Goal: Check status: Check status

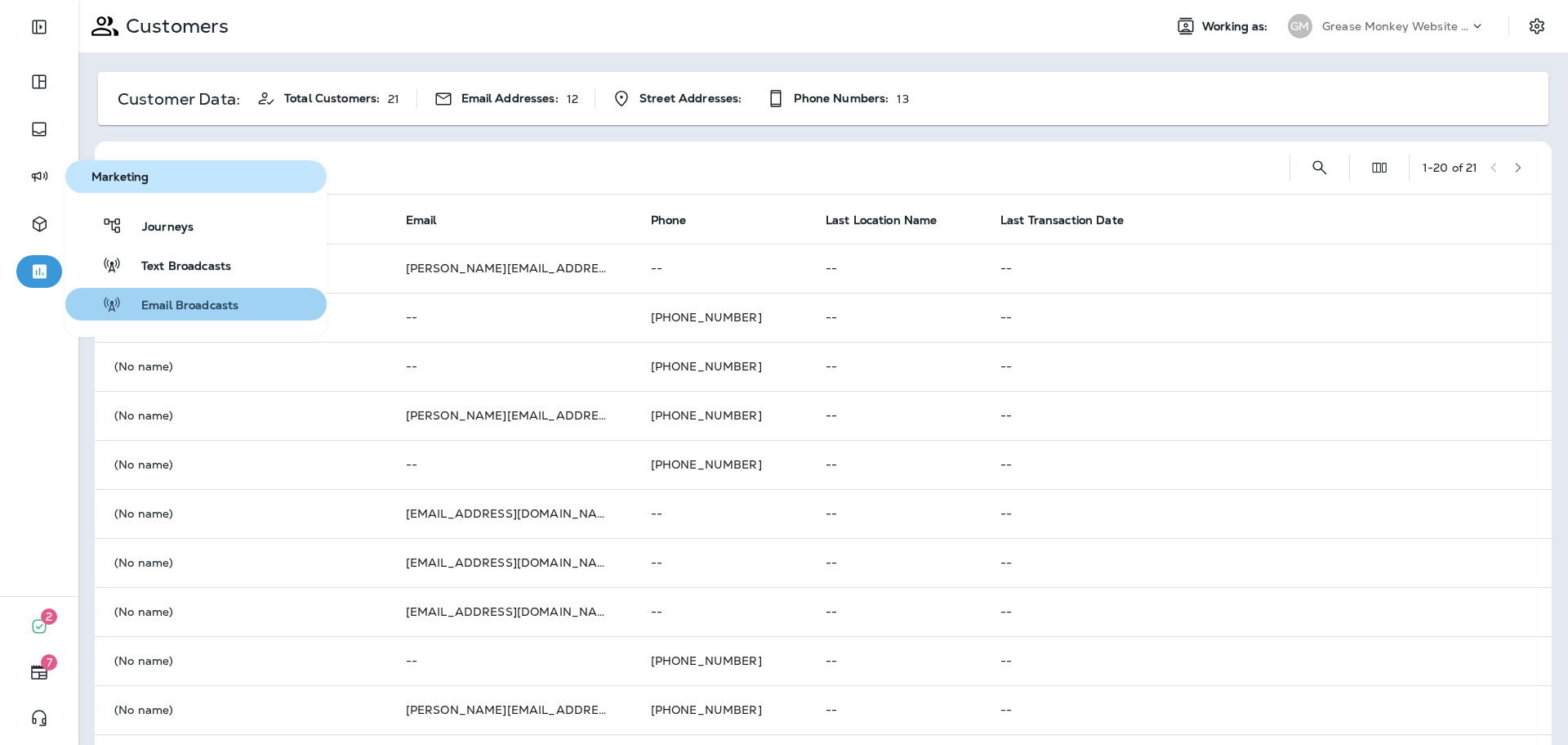
click at [185, 301] on span "Email Broadcasts" at bounding box center [180, 305] width 117 height 15
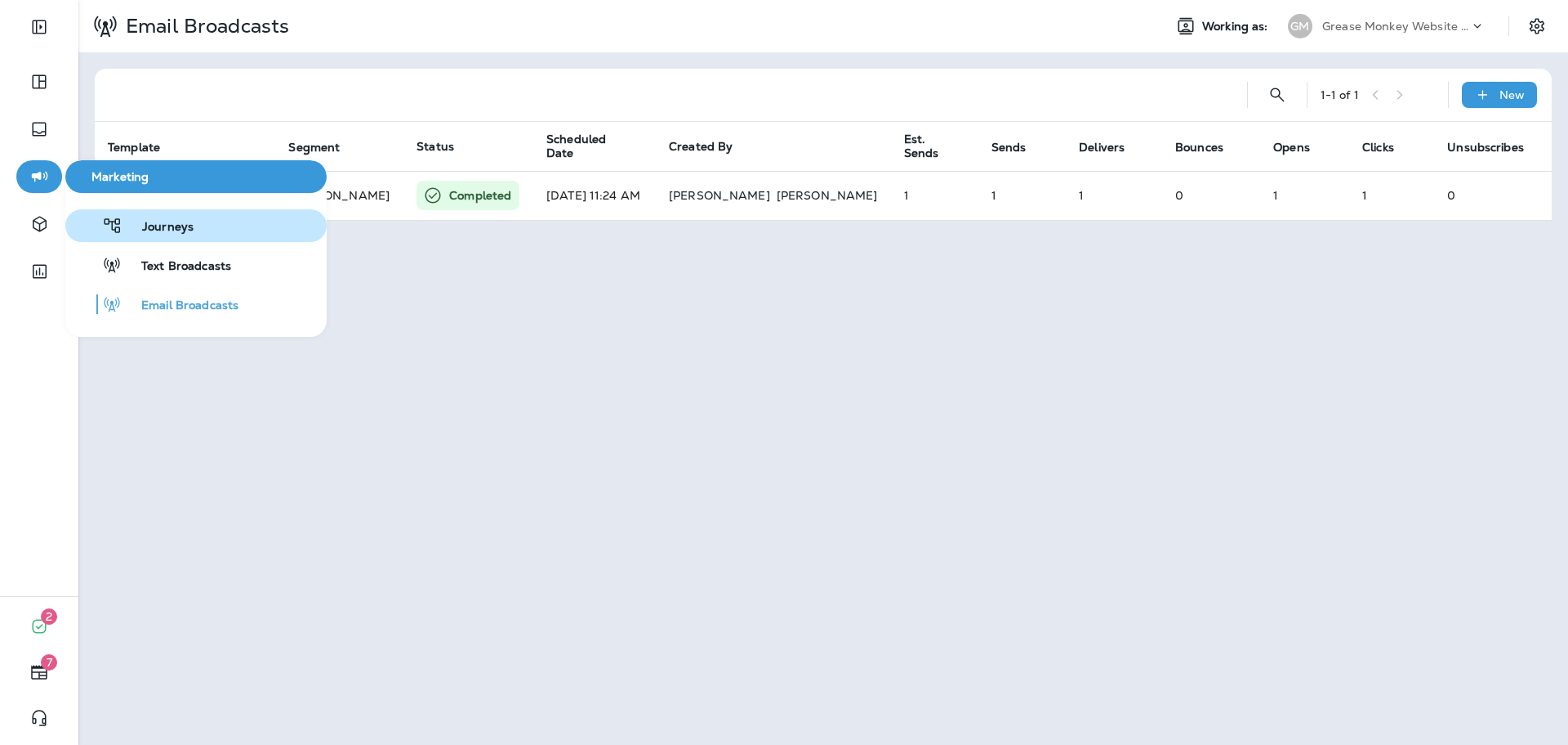
click at [141, 224] on span "Journeys" at bounding box center [158, 227] width 71 height 15
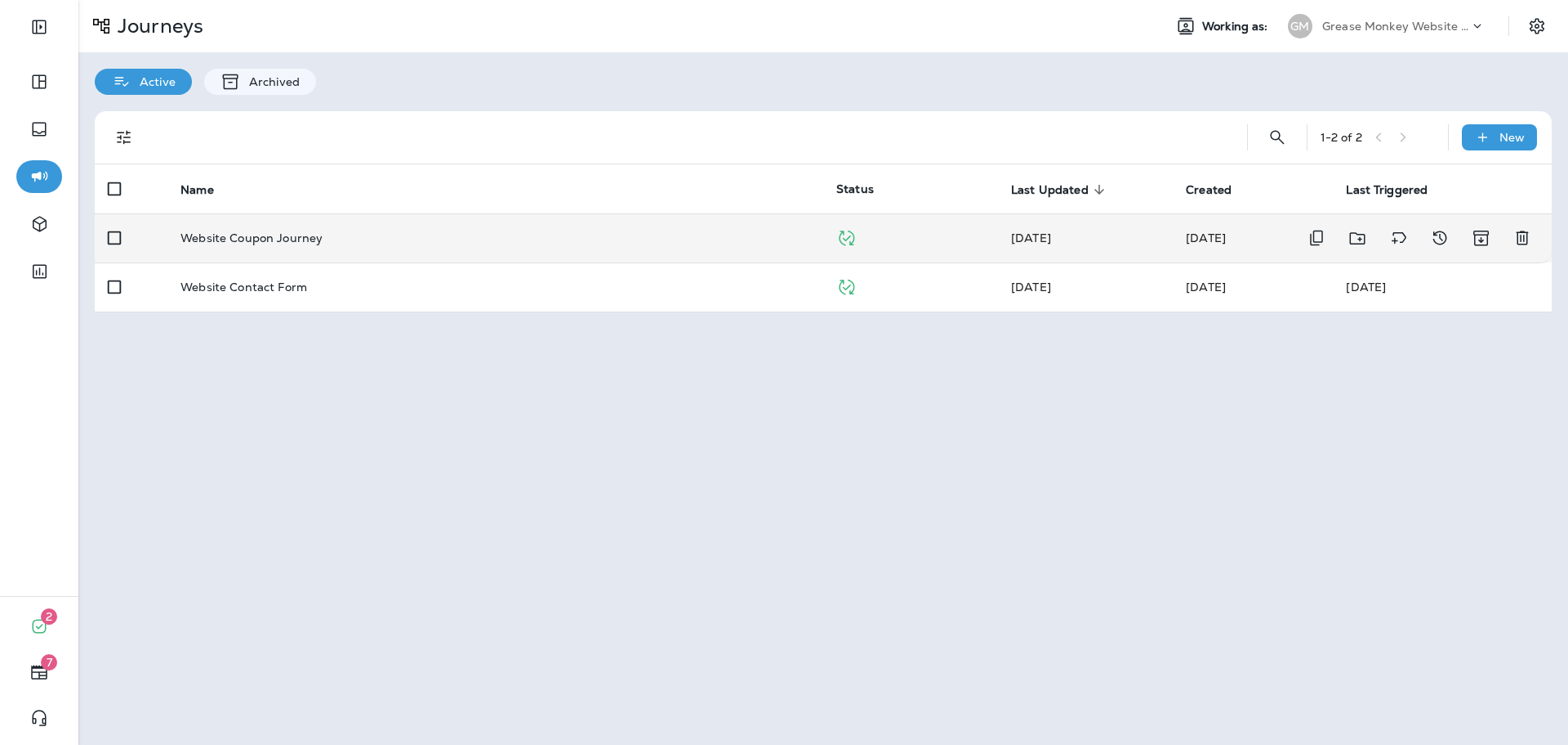
click at [379, 251] on td "Website Coupon Journey" at bounding box center [495, 238] width 656 height 49
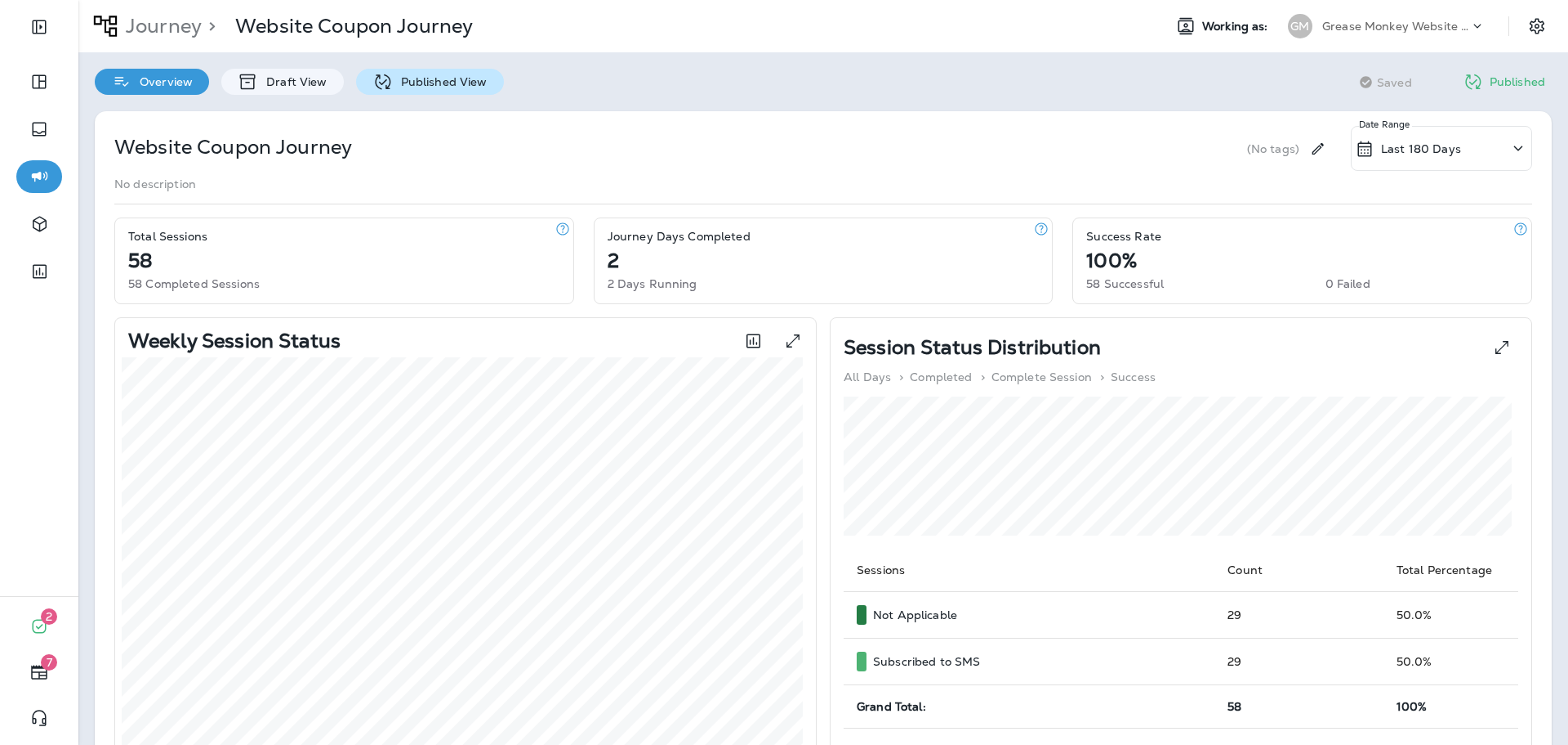
click at [393, 85] on p "Published View" at bounding box center [440, 82] width 95 height 13
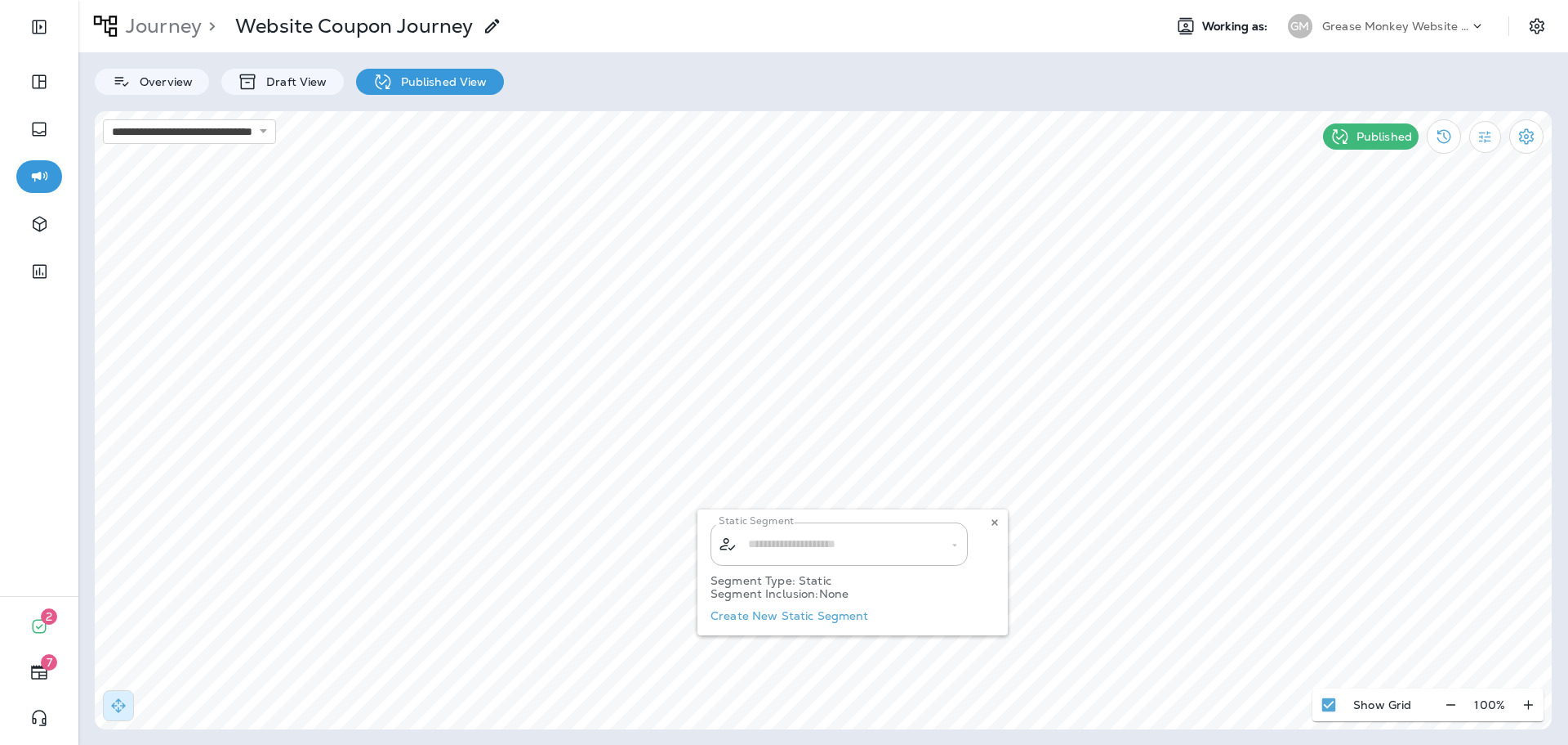
type input "**********"
click at [997, 519] on icon at bounding box center [995, 522] width 10 height 10
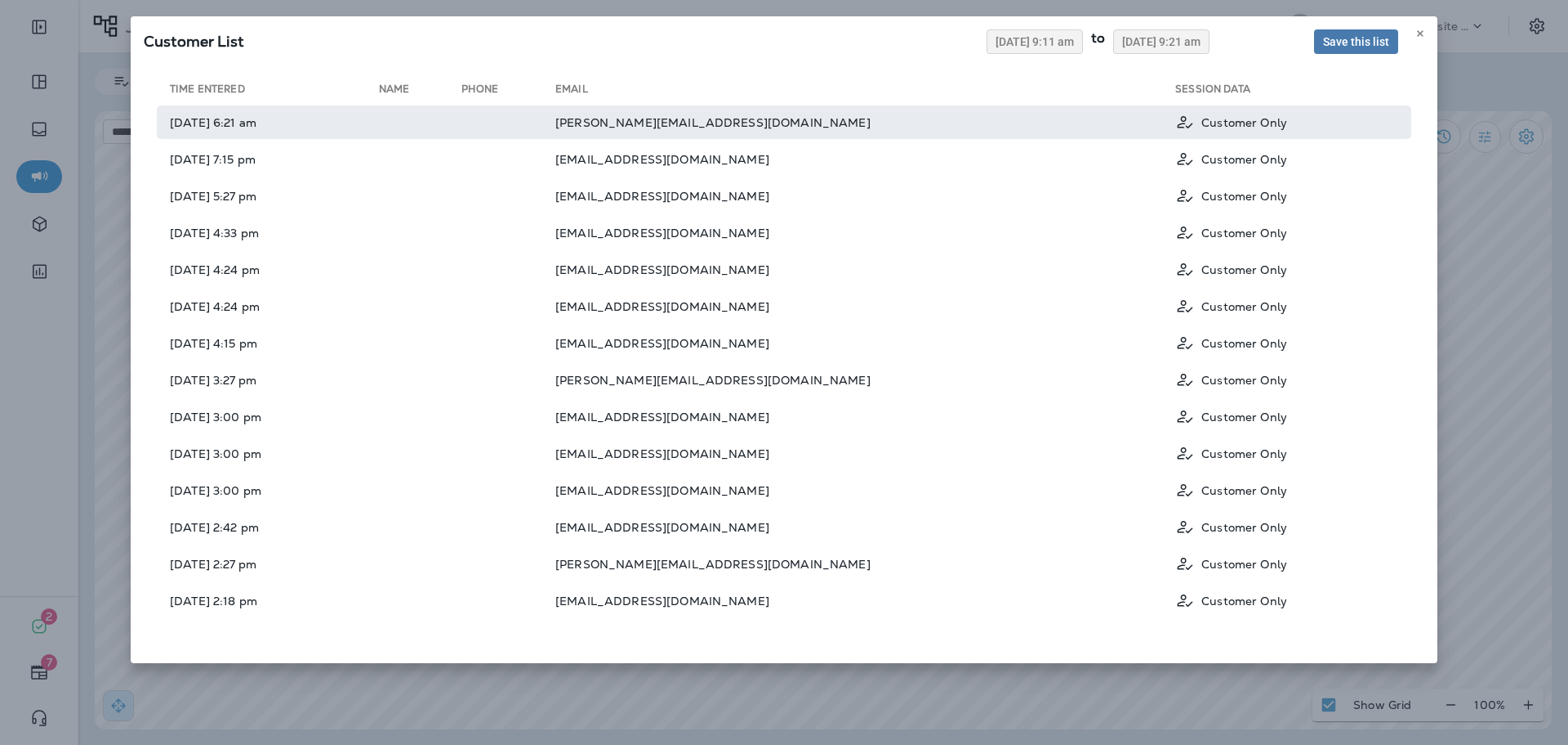
click at [773, 124] on td "[PERSON_NAME][EMAIL_ADDRESS][DOMAIN_NAME]" at bounding box center [865, 121] width 620 height 33
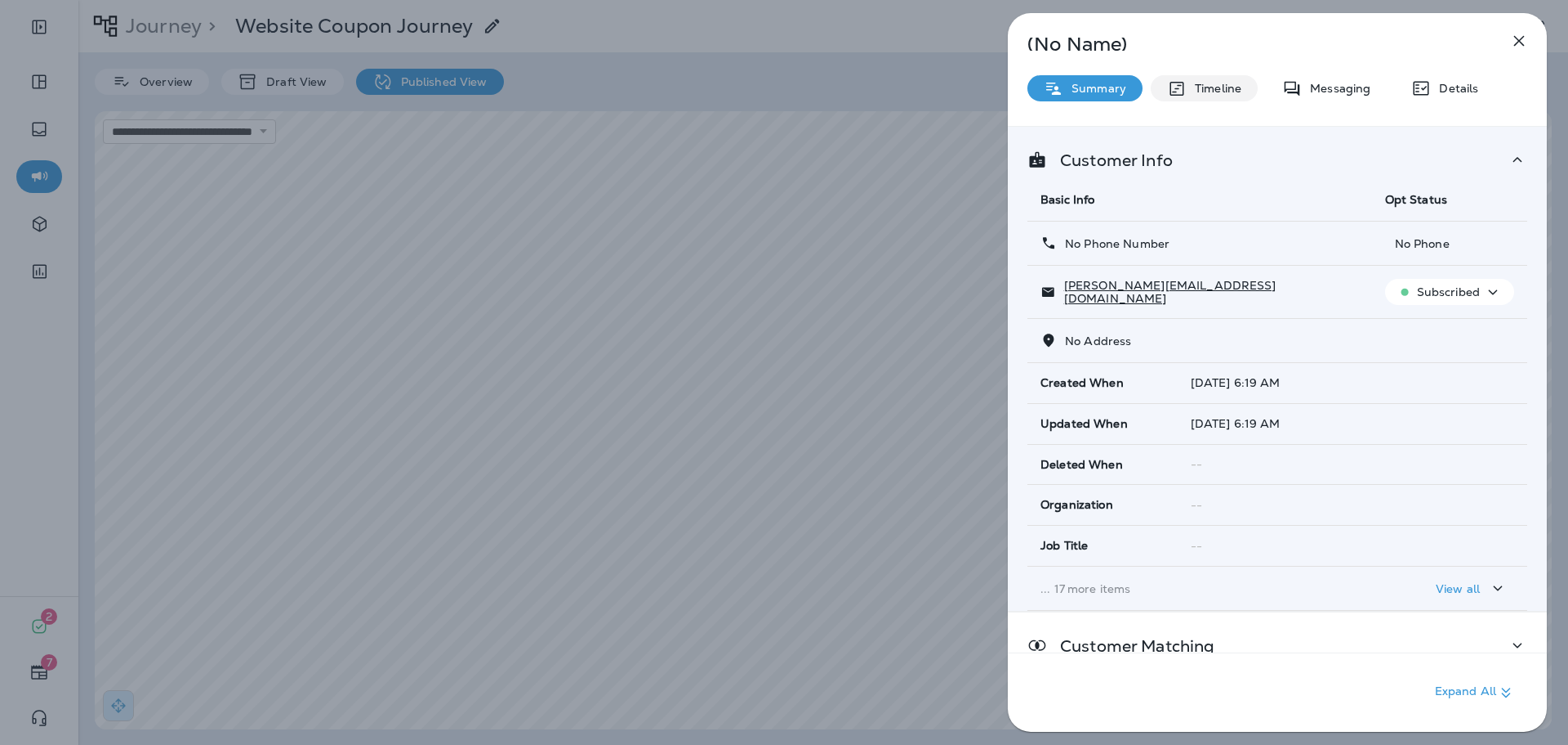
click at [1231, 92] on p "Timeline" at bounding box center [1214, 88] width 55 height 13
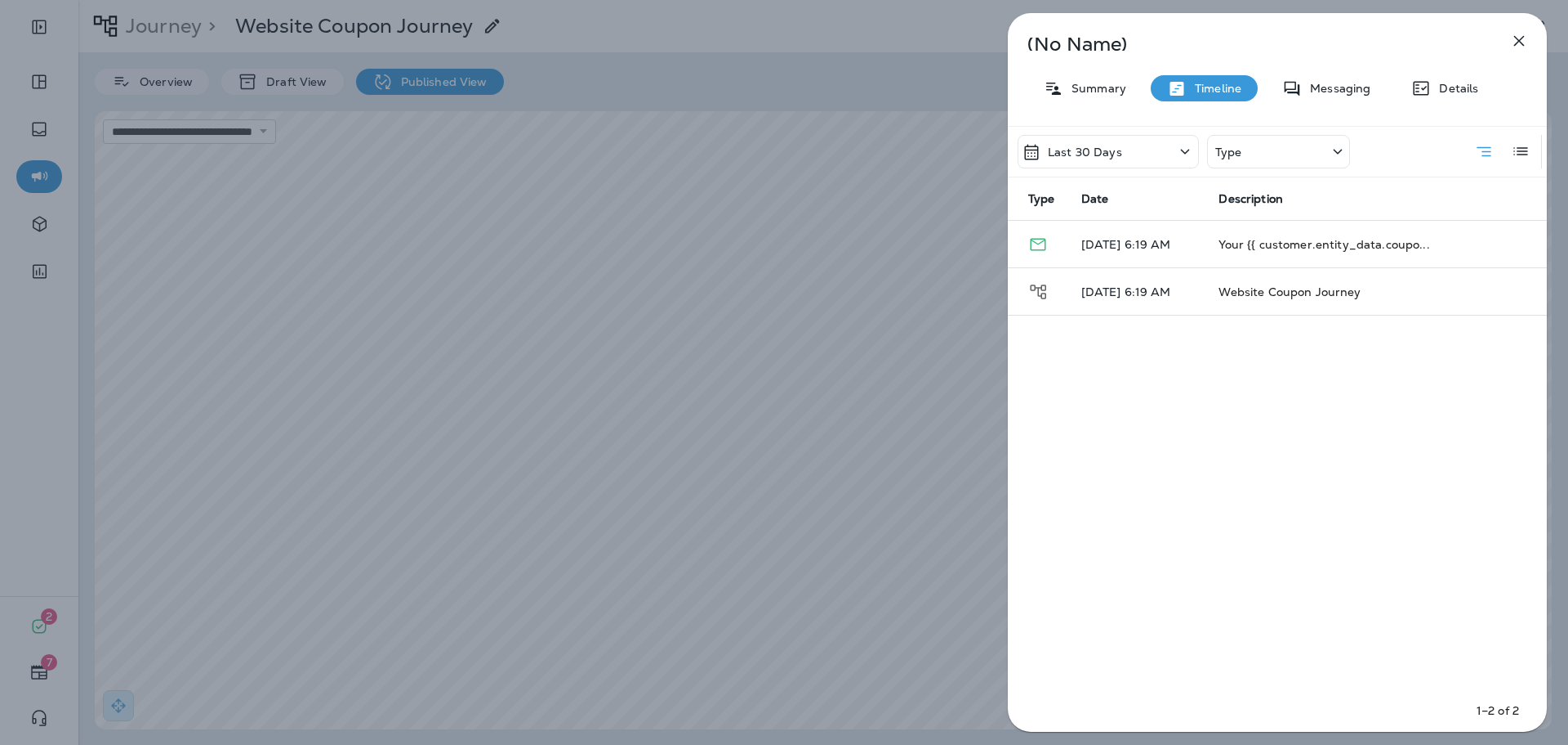
click at [1514, 41] on icon "button" at bounding box center [1520, 41] width 20 height 20
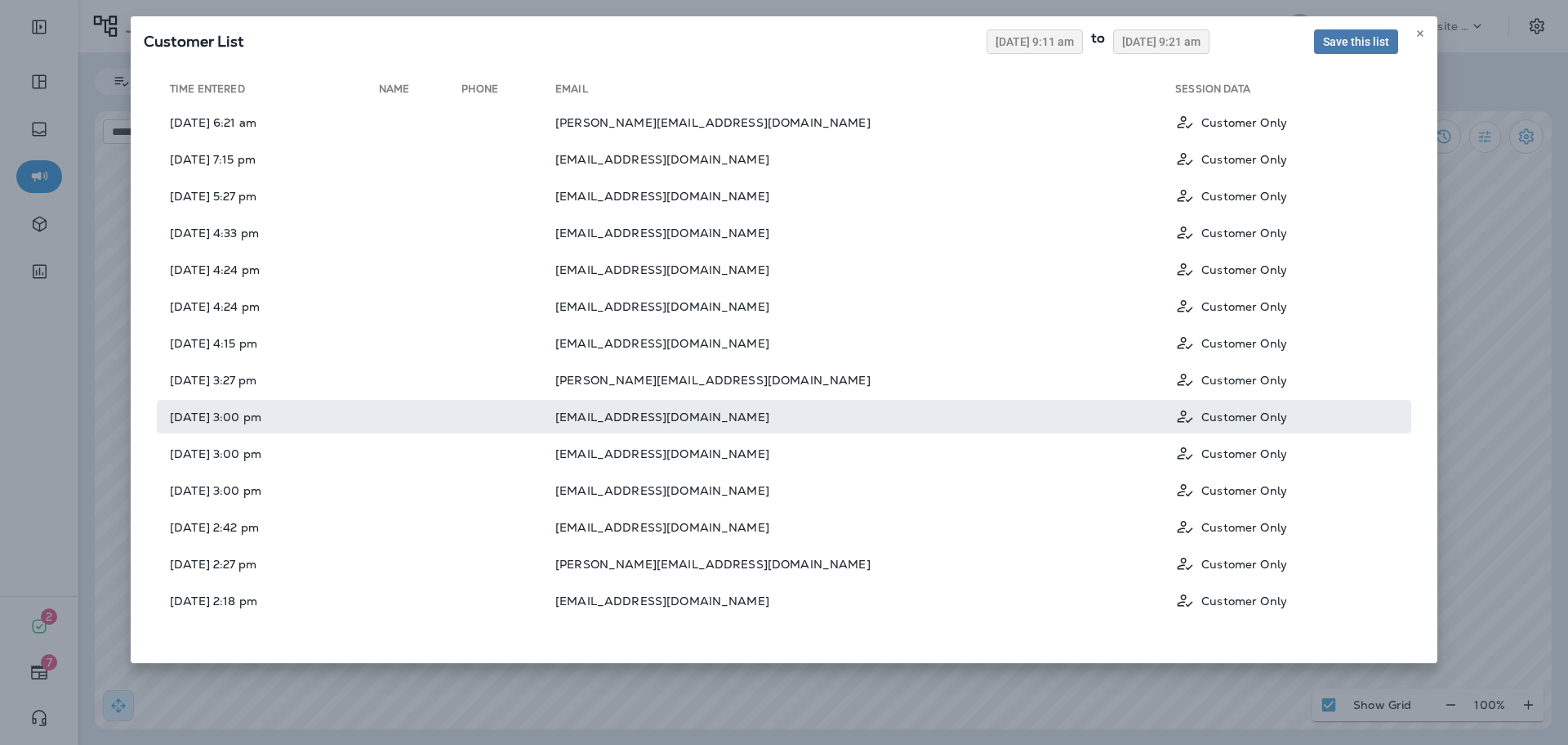
click at [754, 425] on td "[EMAIL_ADDRESS][DOMAIN_NAME]" at bounding box center [865, 416] width 620 height 33
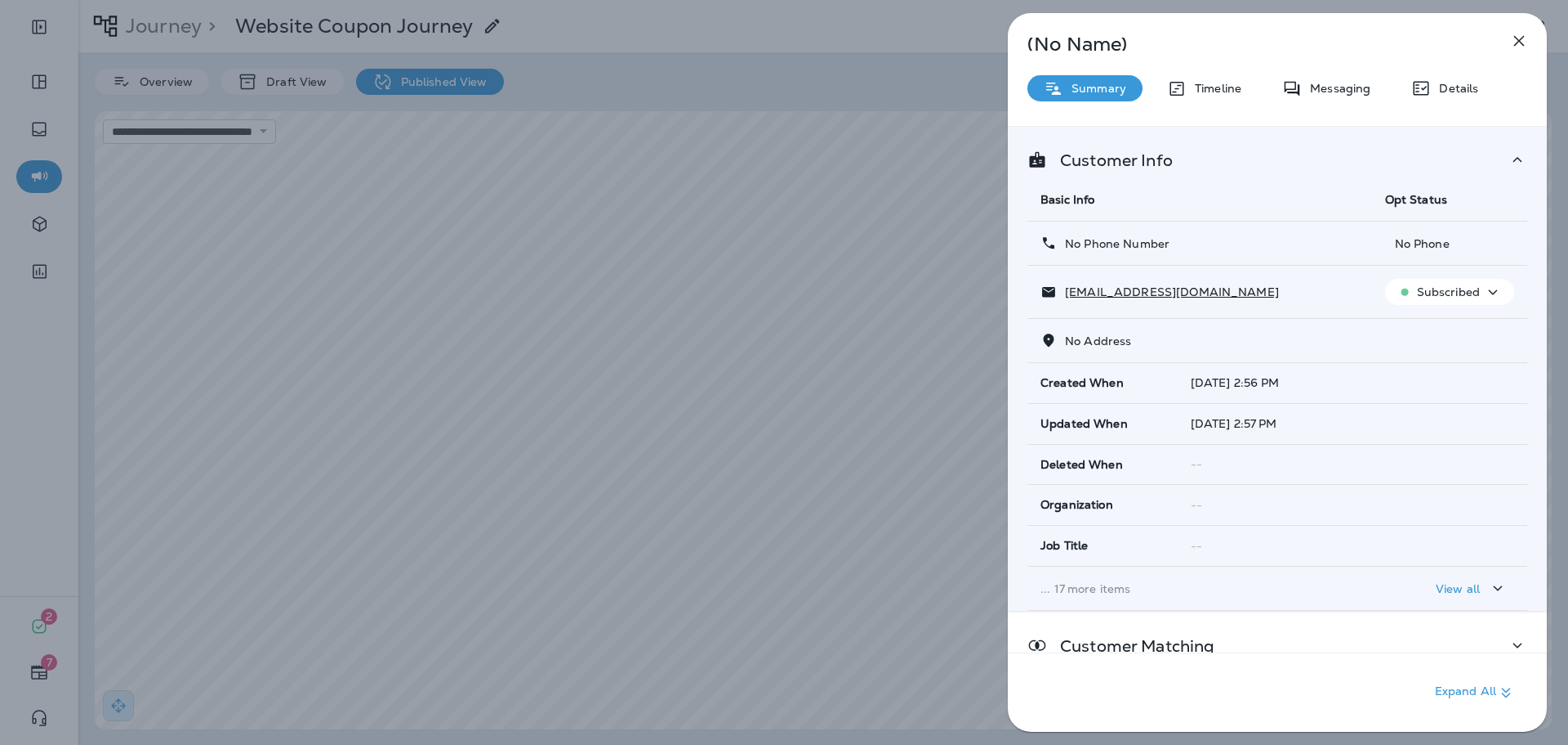
click at [1205, 86] on p "Timeline" at bounding box center [1214, 88] width 55 height 13
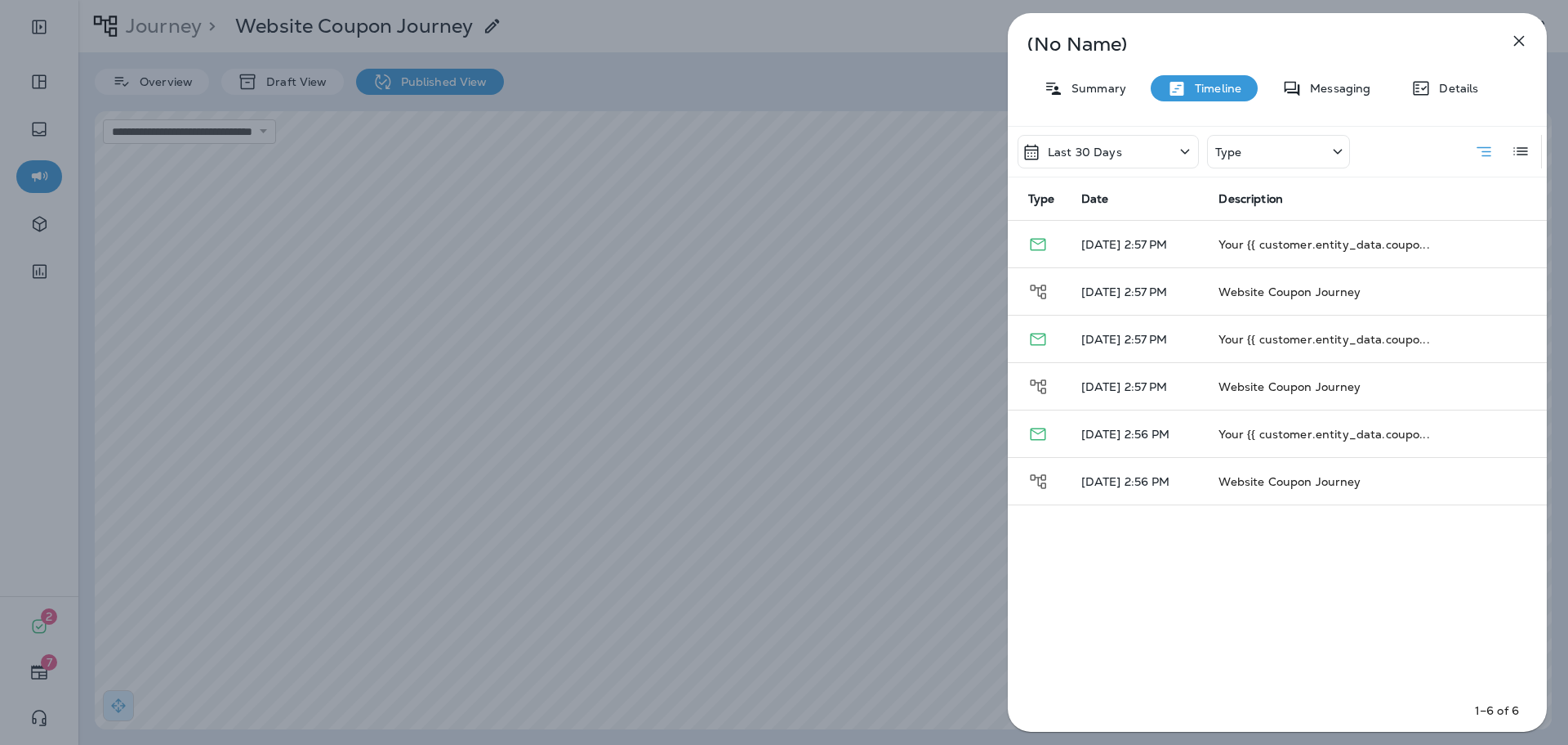
click at [1520, 40] on icon "button" at bounding box center [1520, 41] width 11 height 11
